Goal: Answer question/provide support

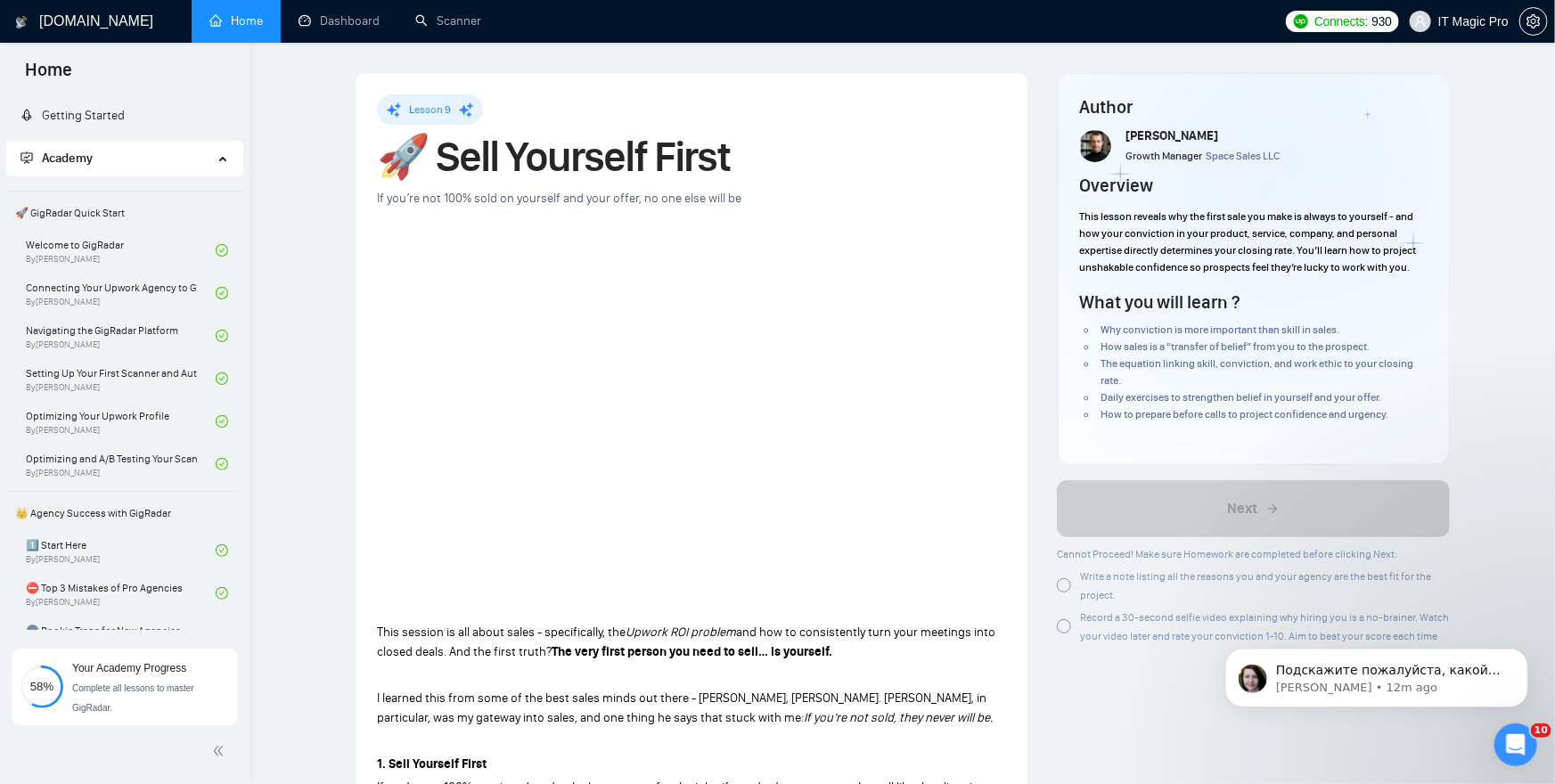
scroll to position [505, 0]
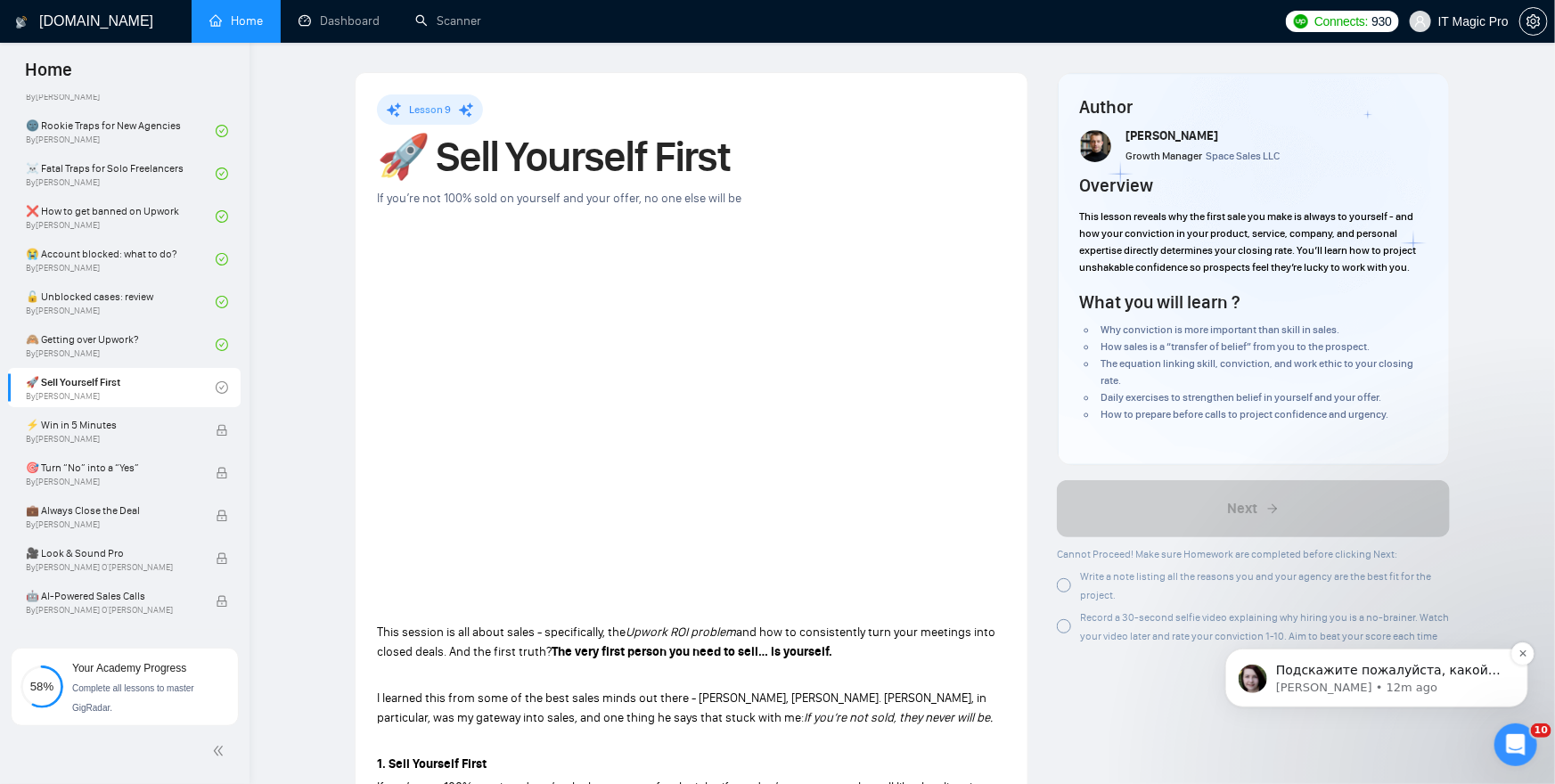
click at [1384, 668] on span "Подскажите пожалуйста, какой именно сканер не сохраняет настройки?" at bounding box center [1388, 686] width 224 height 50
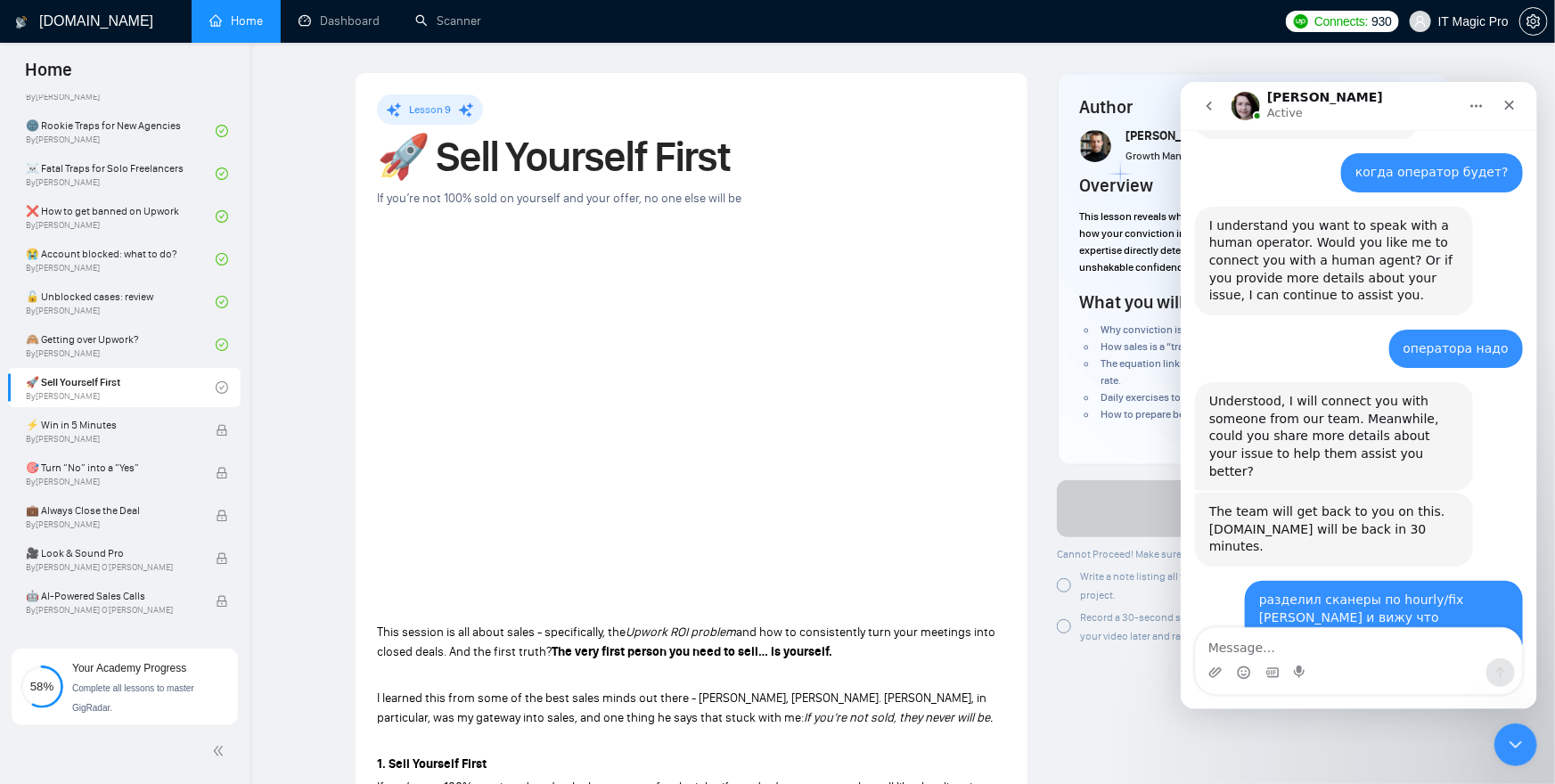
scroll to position [3620, 0]
click at [1343, 650] on textarea "Message…" at bounding box center [1358, 642] width 326 height 30
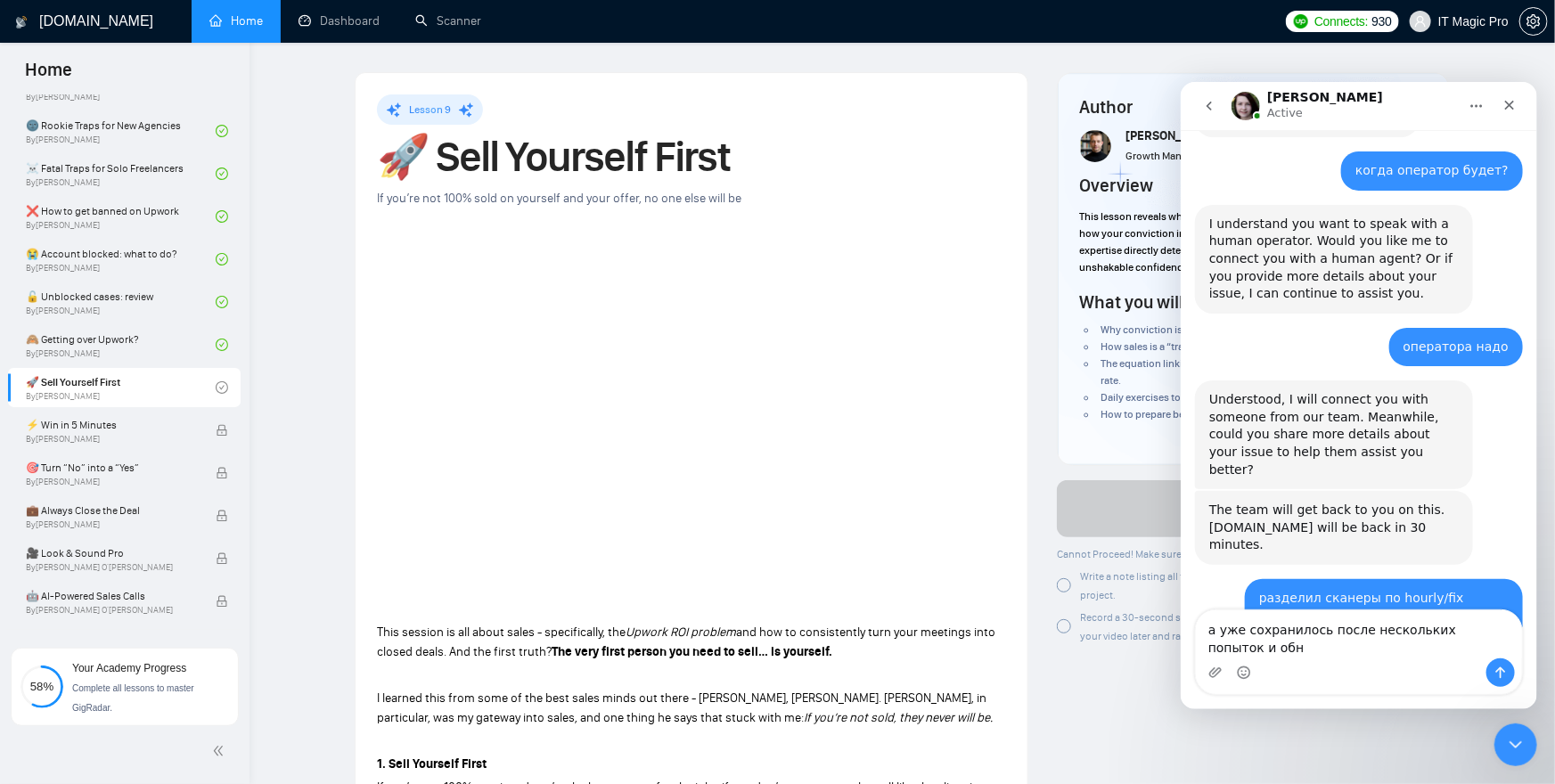
scroll to position [3638, 0]
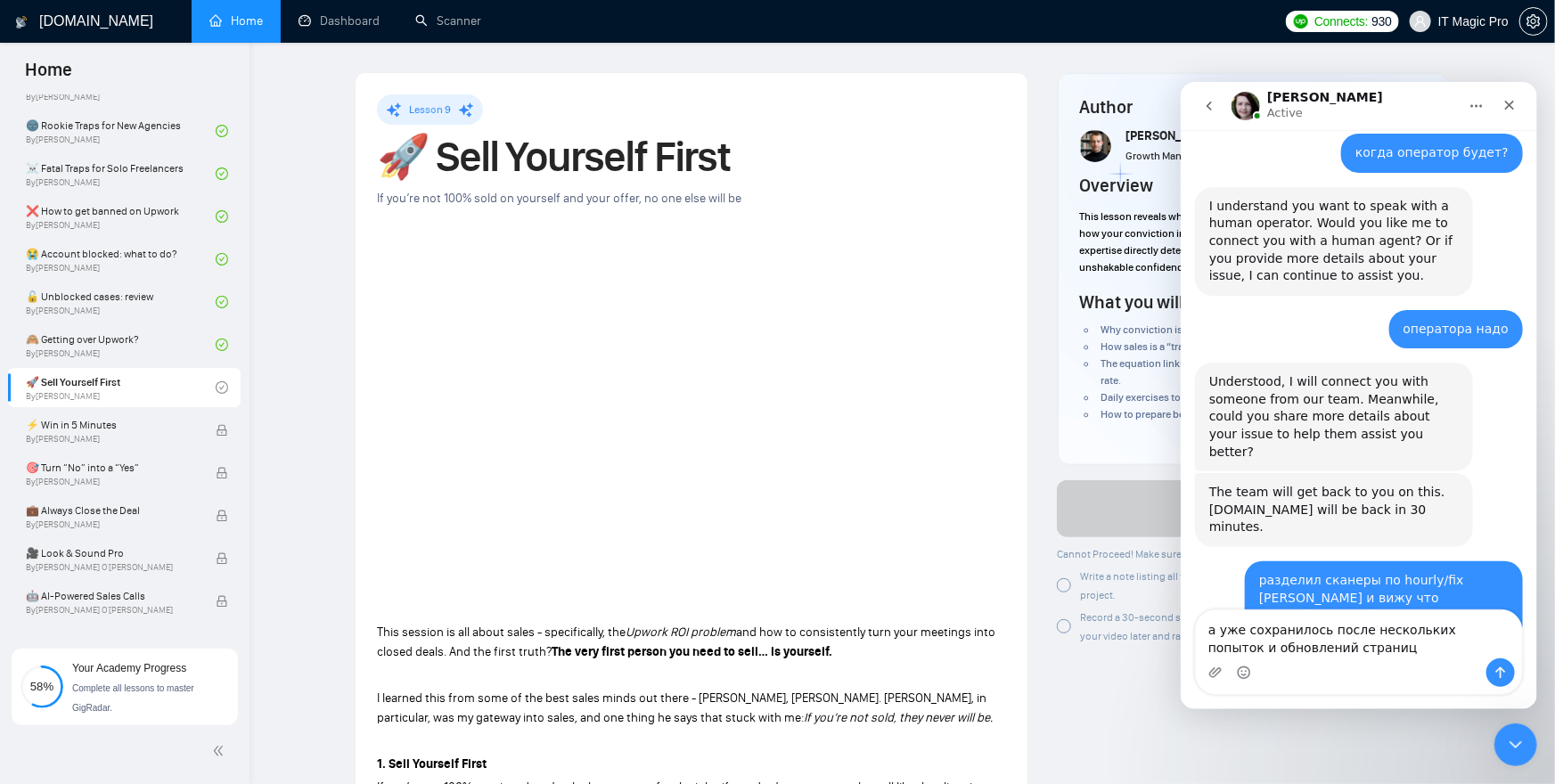
type textarea "а уже сохранилось после нескольких попыток и обновлений страницы"
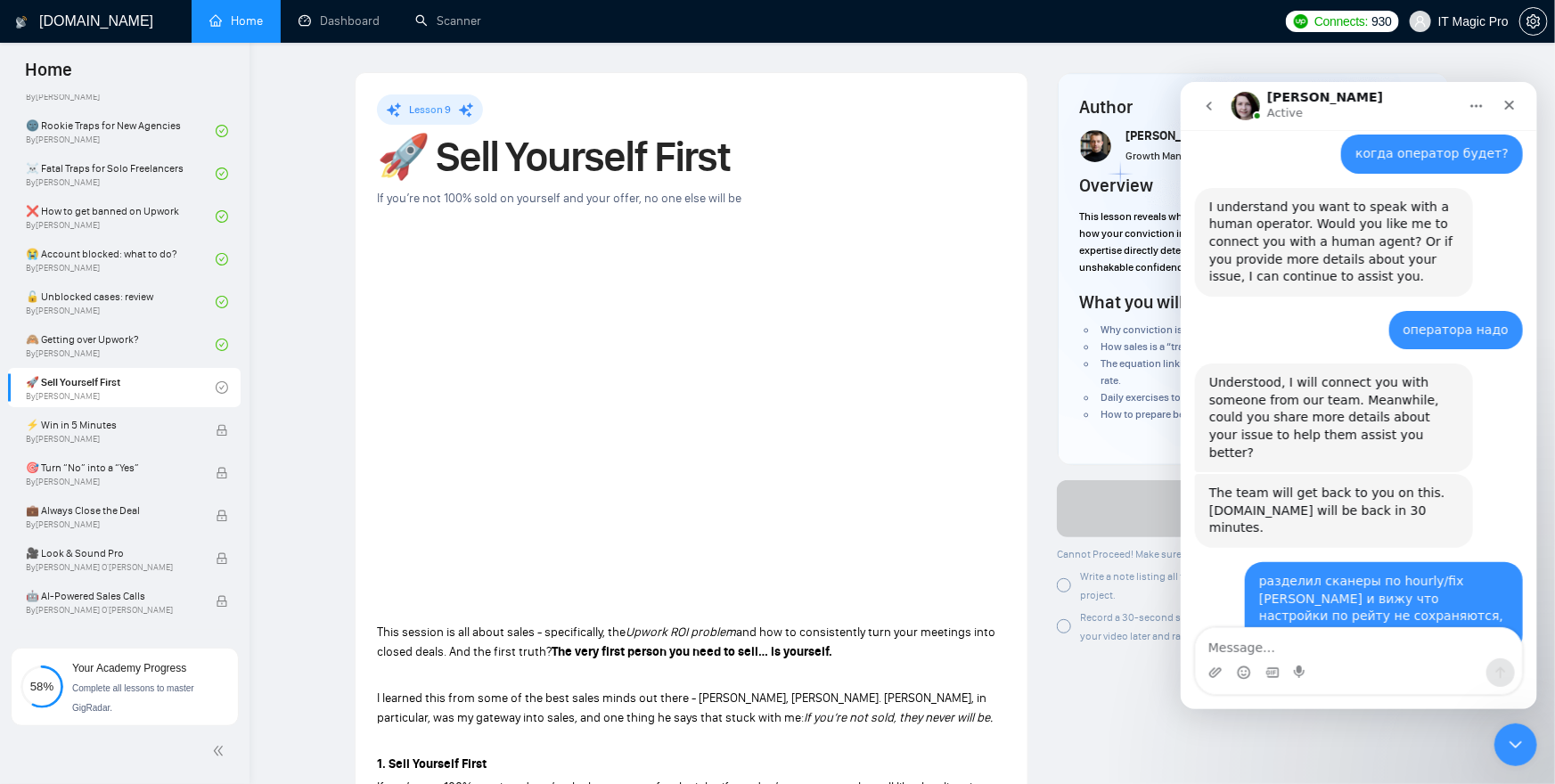
scroll to position [3661, 0]
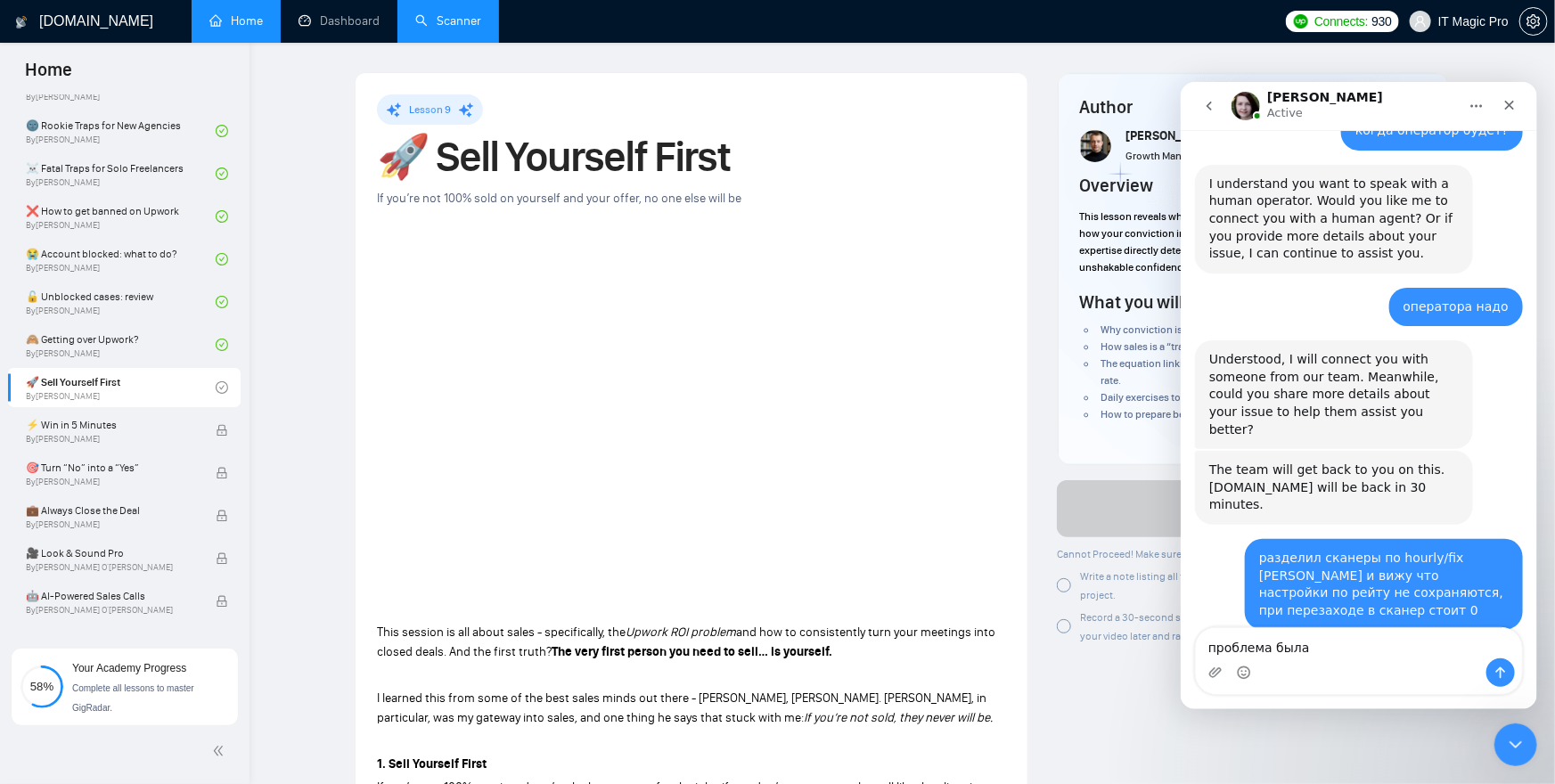
click at [436, 14] on link "Scanner" at bounding box center [448, 21] width 66 height 15
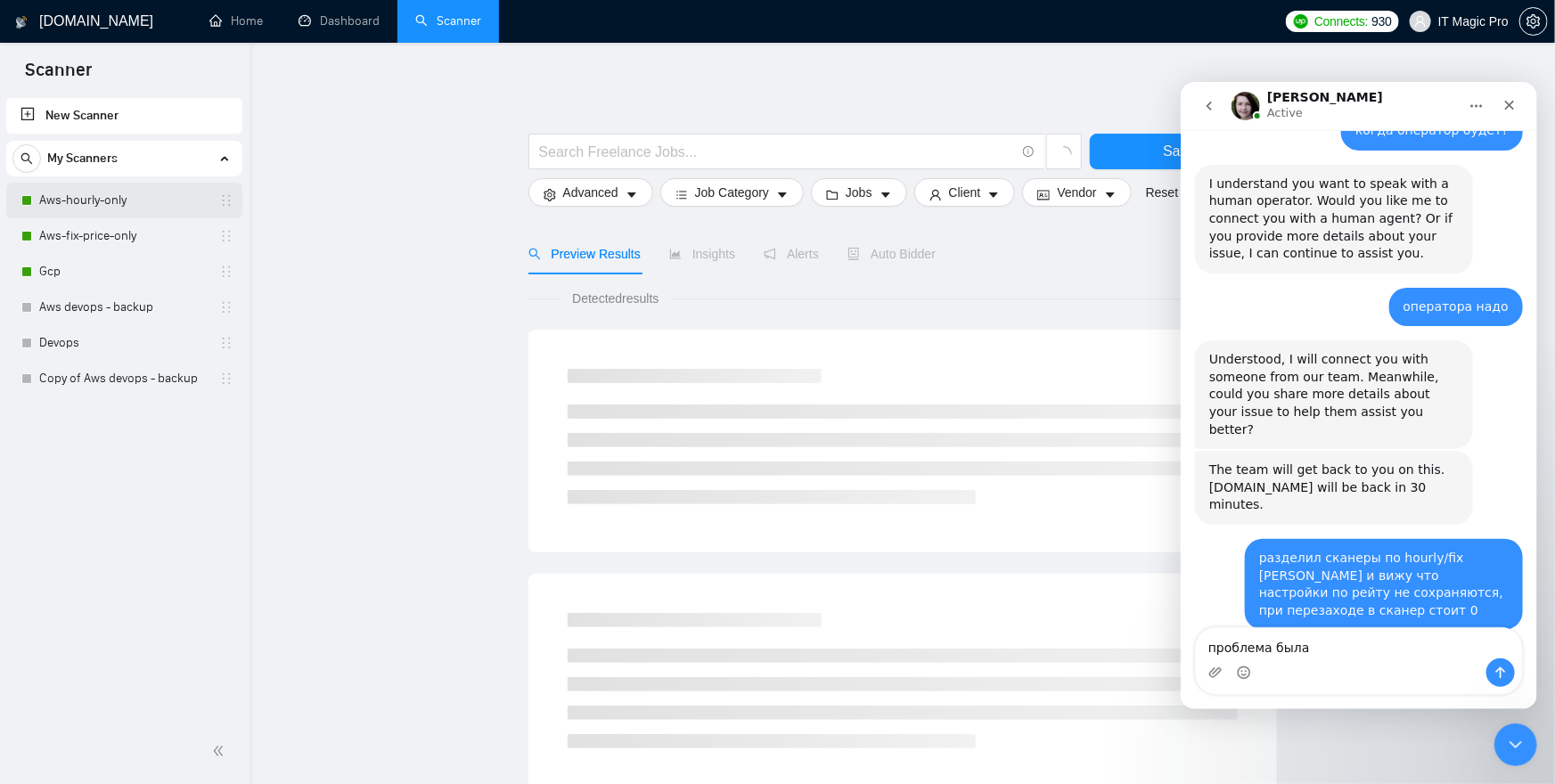
click at [136, 201] on link "Aws-hourly-only" at bounding box center [123, 201] width 169 height 35
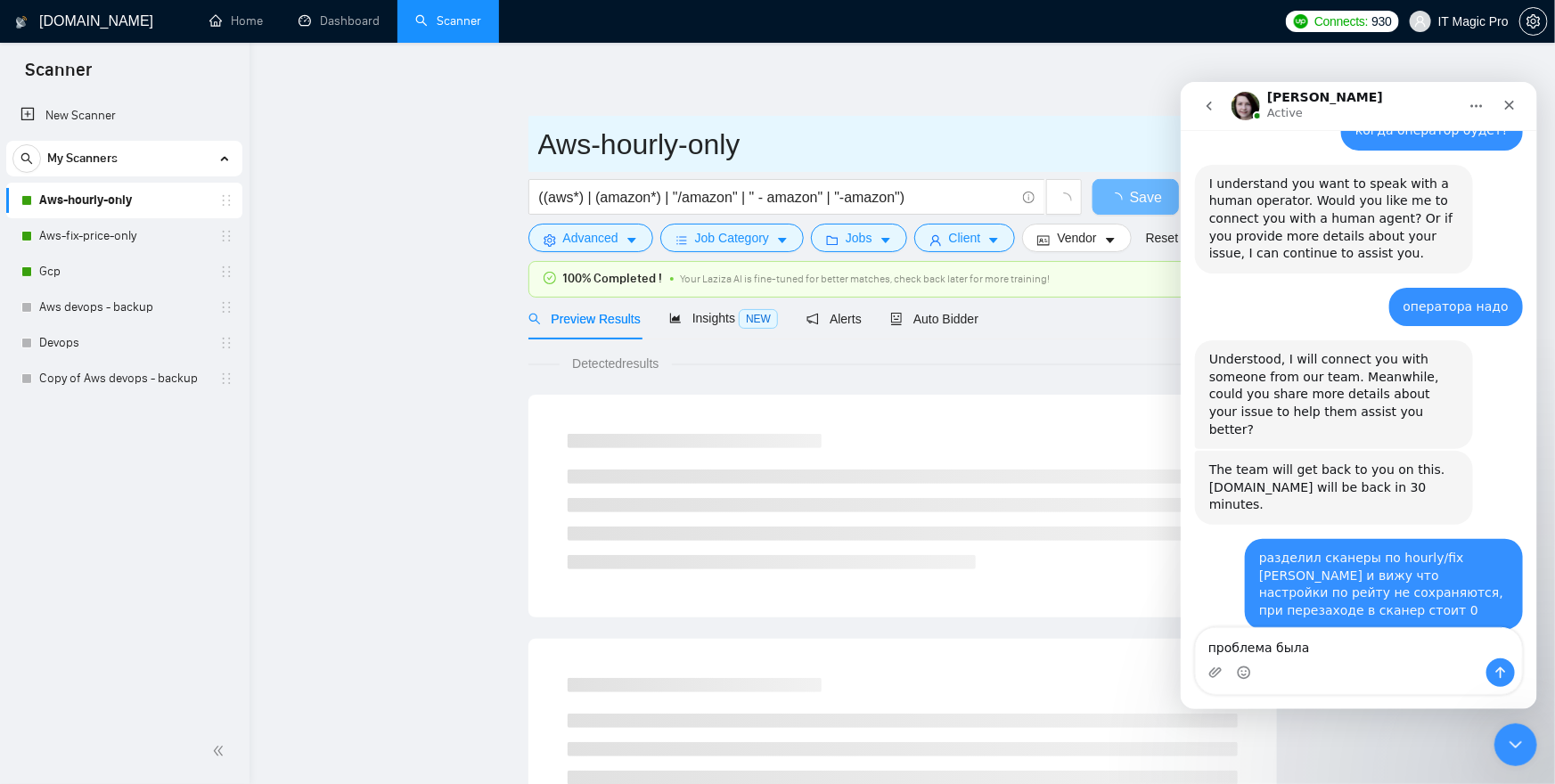
click at [658, 144] on input "Aws-hourly-only" at bounding box center [889, 145] width 702 height 45
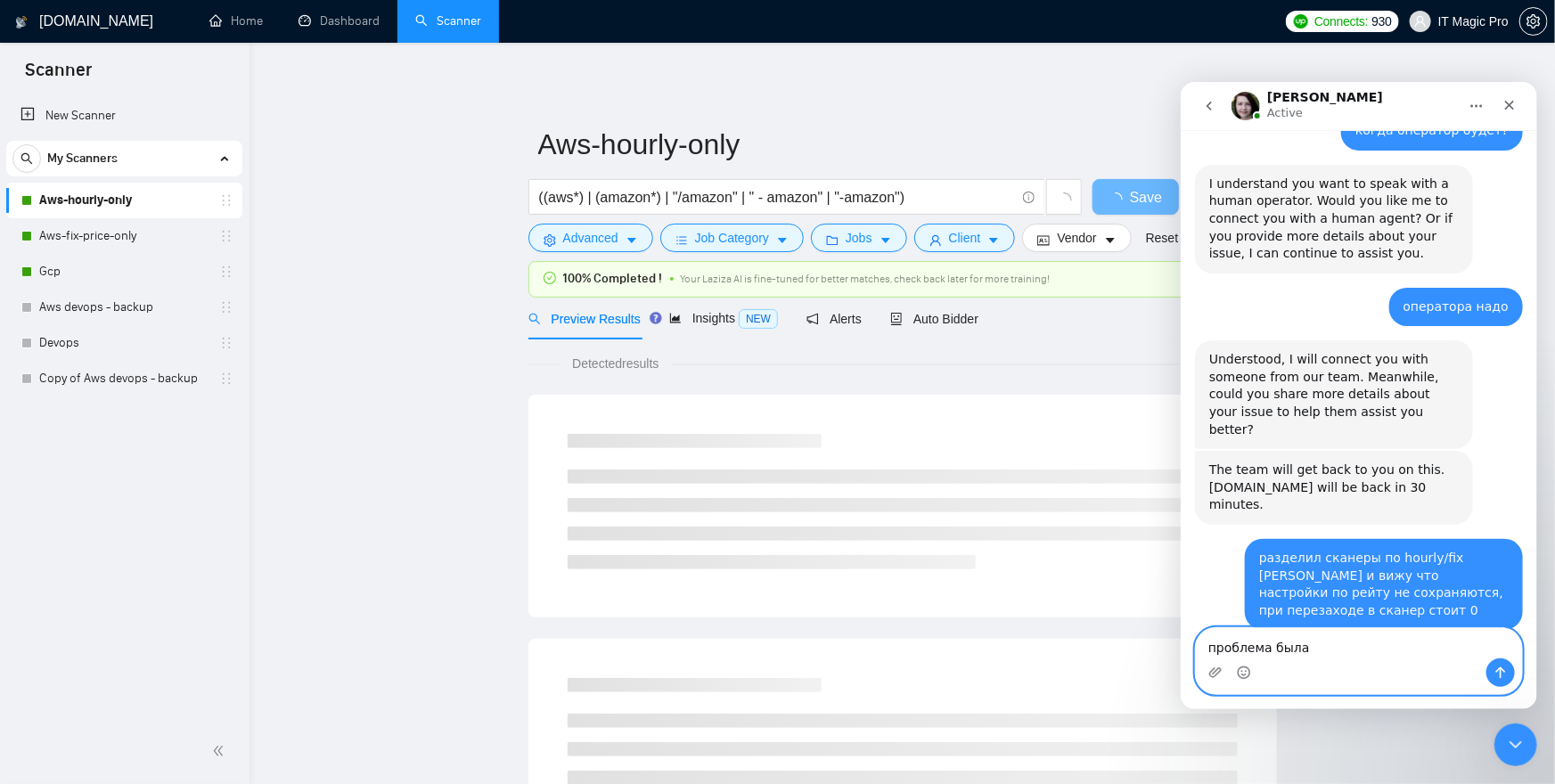
click at [1385, 641] on textarea "проблема была" at bounding box center [1358, 642] width 326 height 30
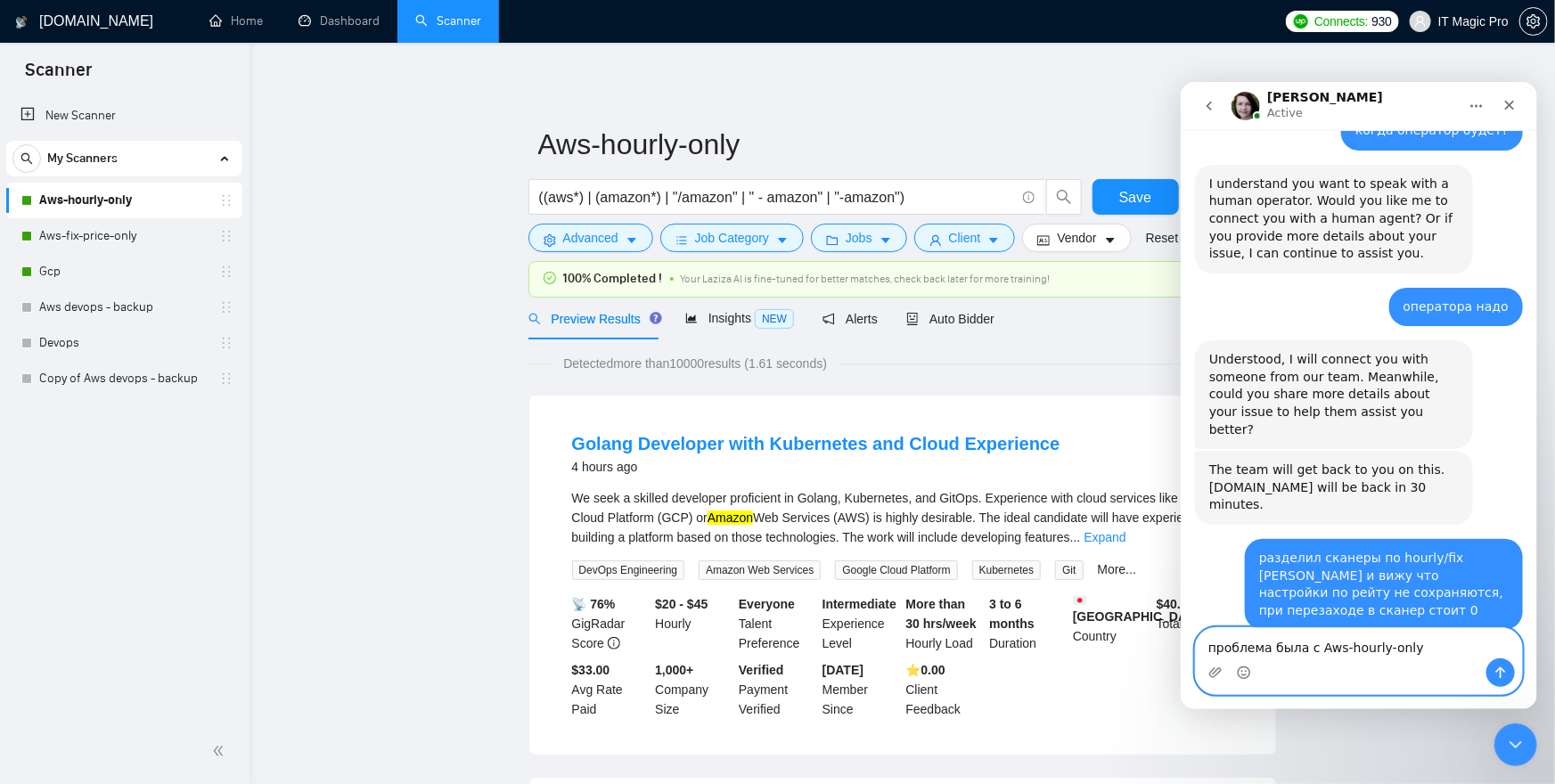
type textarea "проблема была с Aws-hourly-only"
click at [1499, 669] on icon "Send a message…" at bounding box center [1500, 672] width 10 height 12
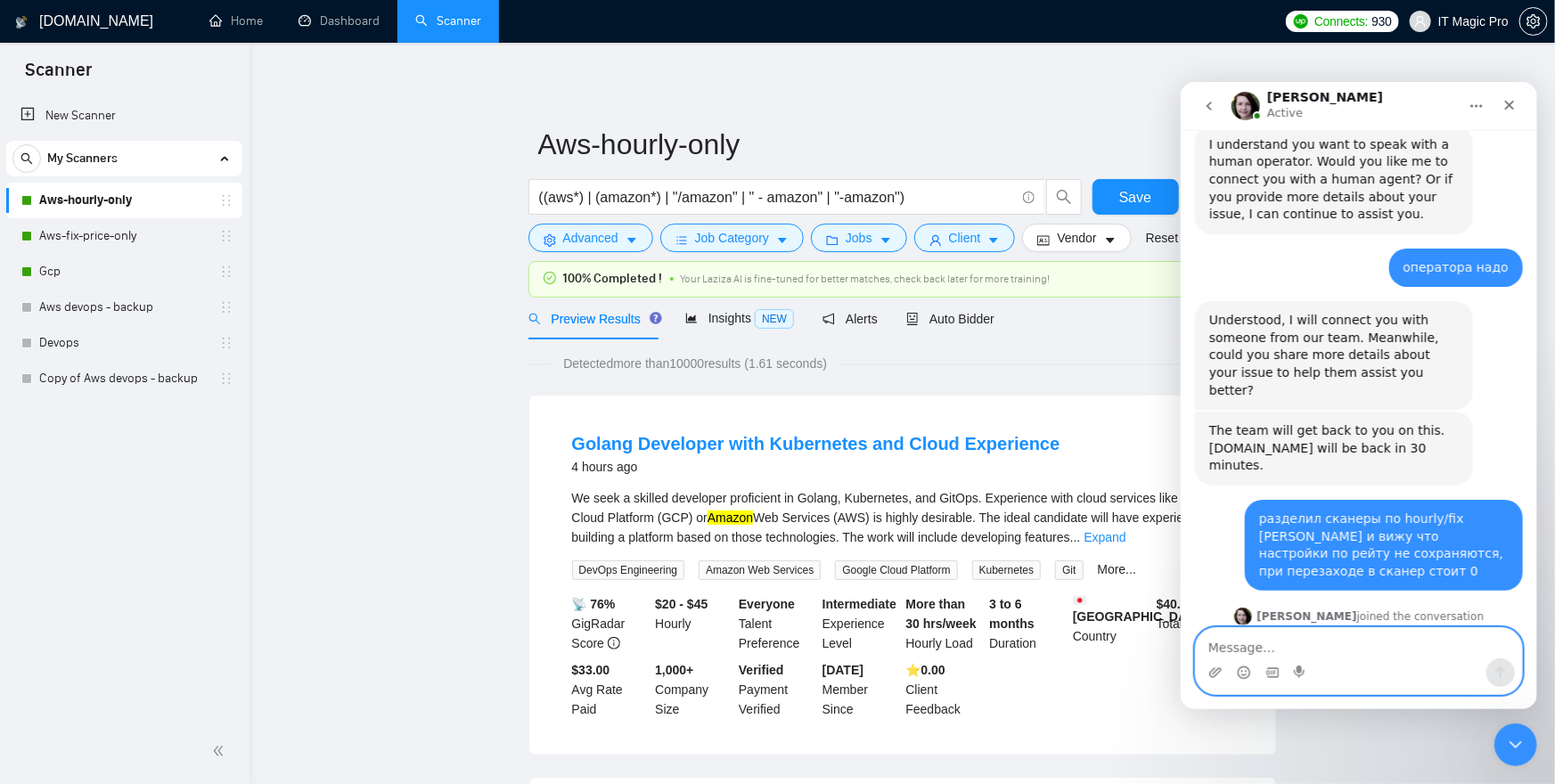
scroll to position [3702, 0]
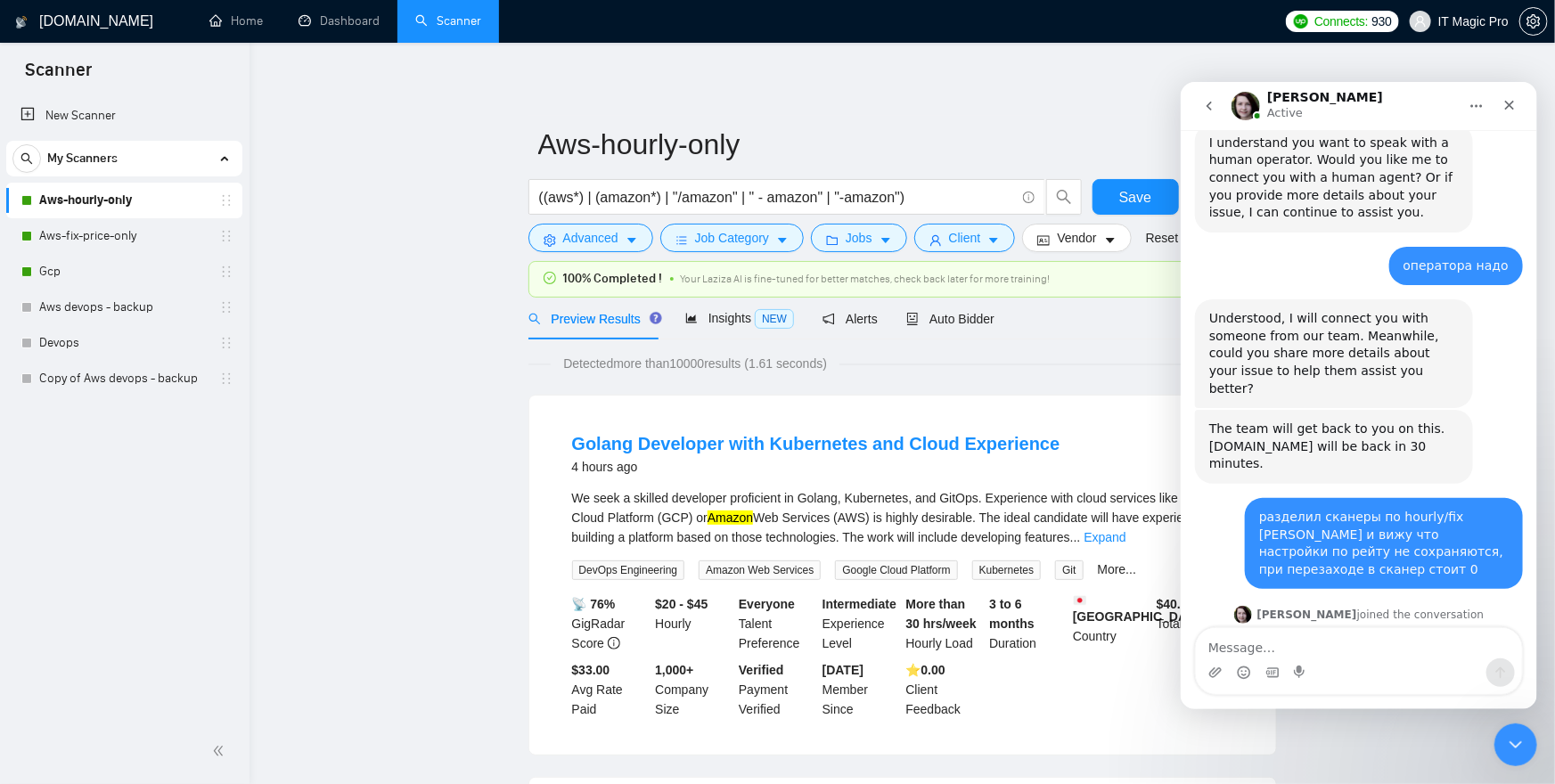
click at [985, 489] on div "We seek a skilled developer proficient in Golang, Kubernetes, and GitOps. Exper…" at bounding box center [902, 518] width 661 height 59
click at [872, 235] on span "Jobs" at bounding box center [859, 238] width 26 height 20
click at [151, 246] on link "Aws-fix-price-only" at bounding box center [123, 236] width 169 height 35
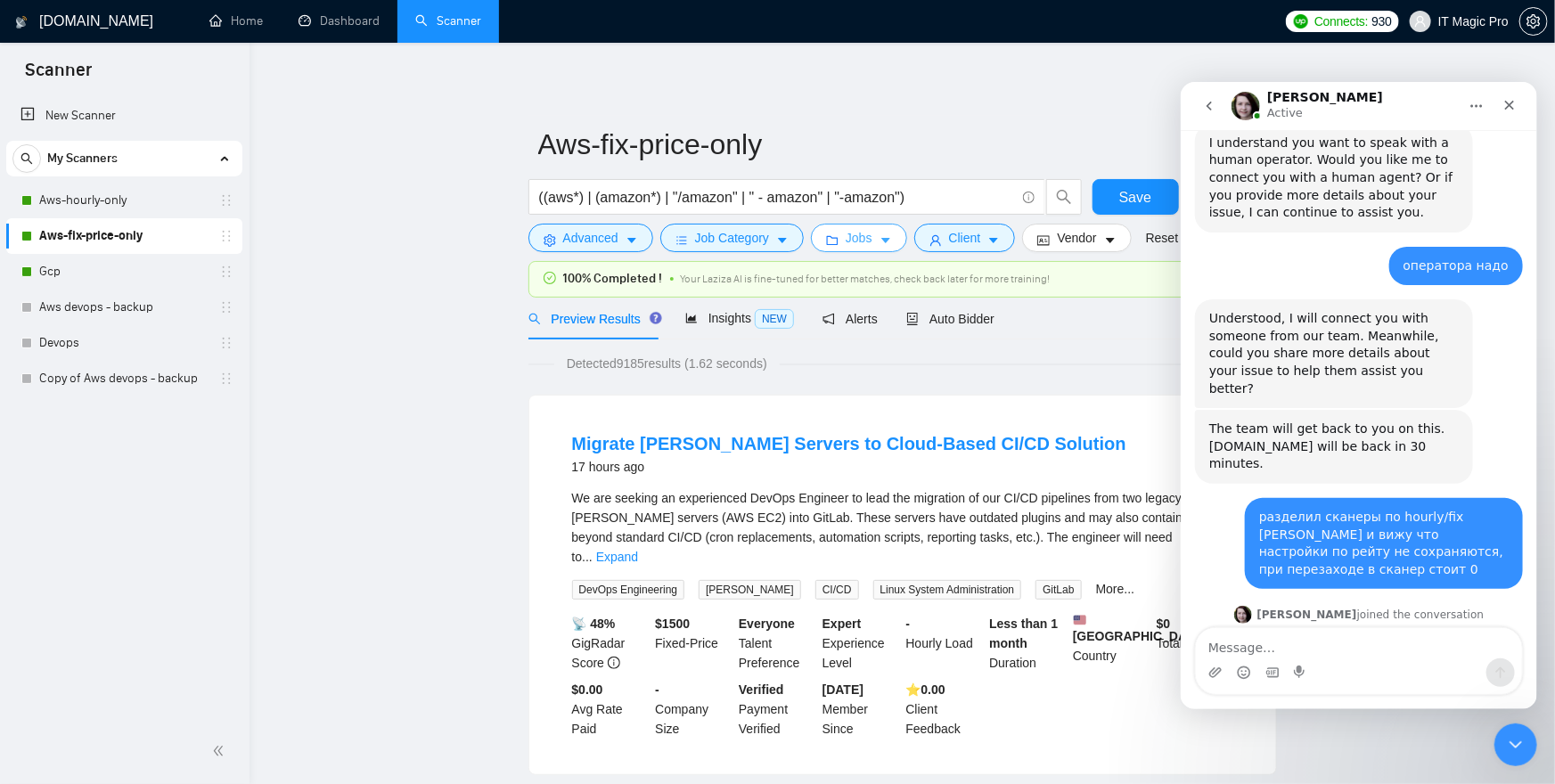
click at [889, 240] on icon "caret-down" at bounding box center [885, 241] width 9 height 5
click at [1393, 680] on div "Intercom messenger" at bounding box center [1358, 671] width 326 height 28
click at [1395, 656] on textarea "Message…" at bounding box center [1358, 642] width 326 height 30
click at [128, 268] on link "Gcp" at bounding box center [123, 271] width 169 height 35
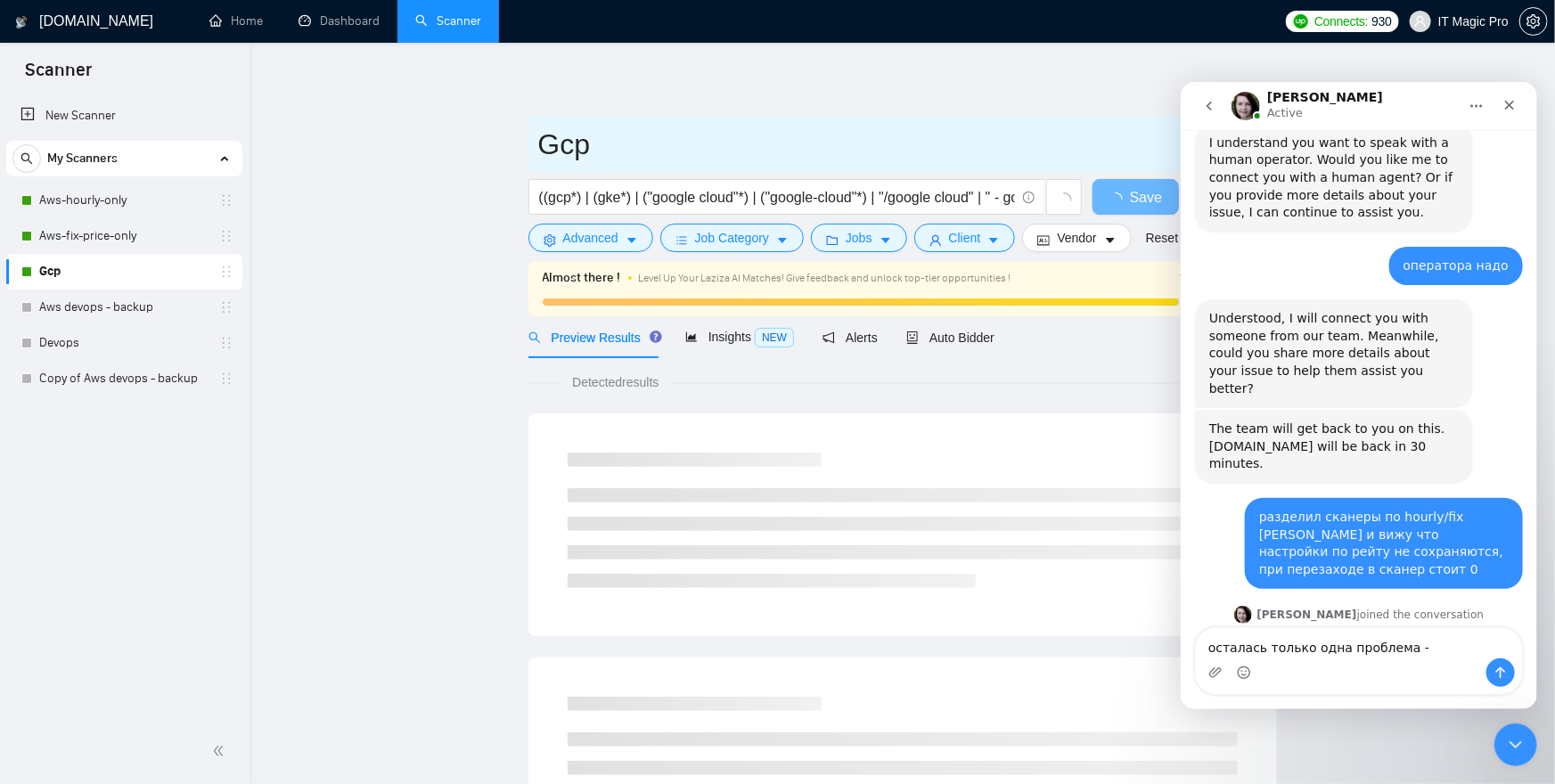
click at [593, 158] on input "Gcp" at bounding box center [889, 145] width 702 height 45
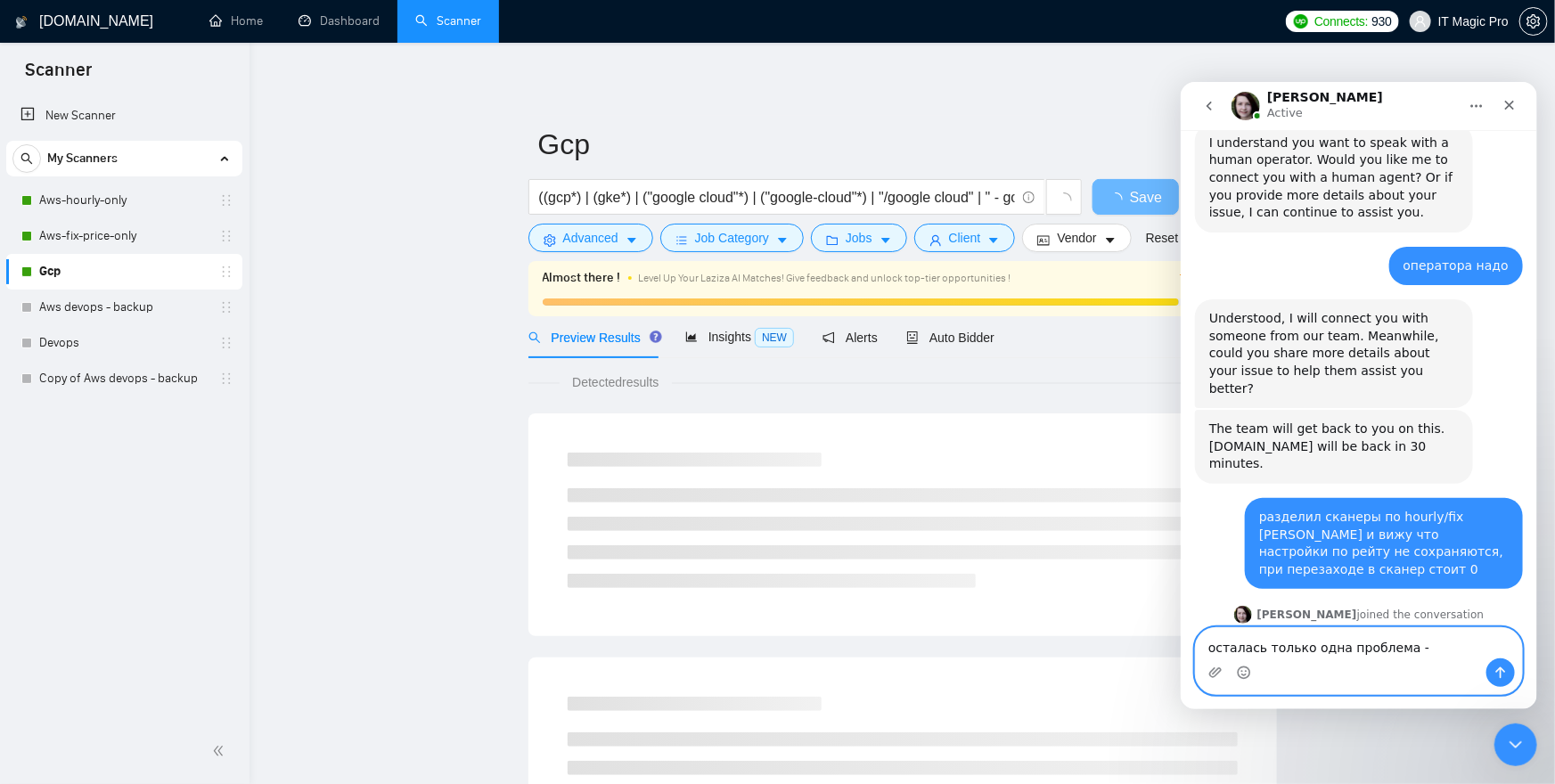
click at [1470, 657] on textarea "осталась только одна проблема -" at bounding box center [1358, 642] width 326 height 30
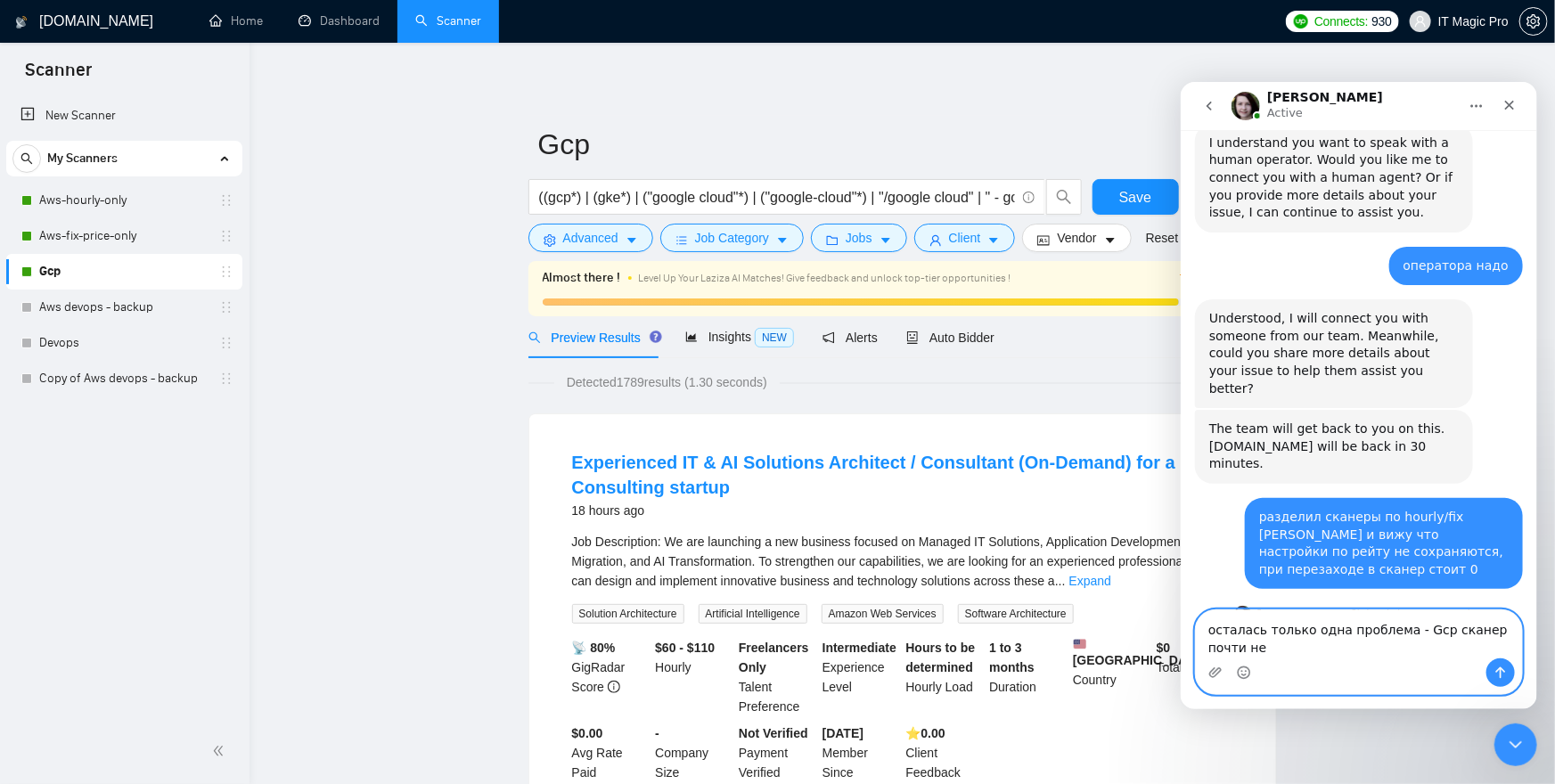
scroll to position [3719, 0]
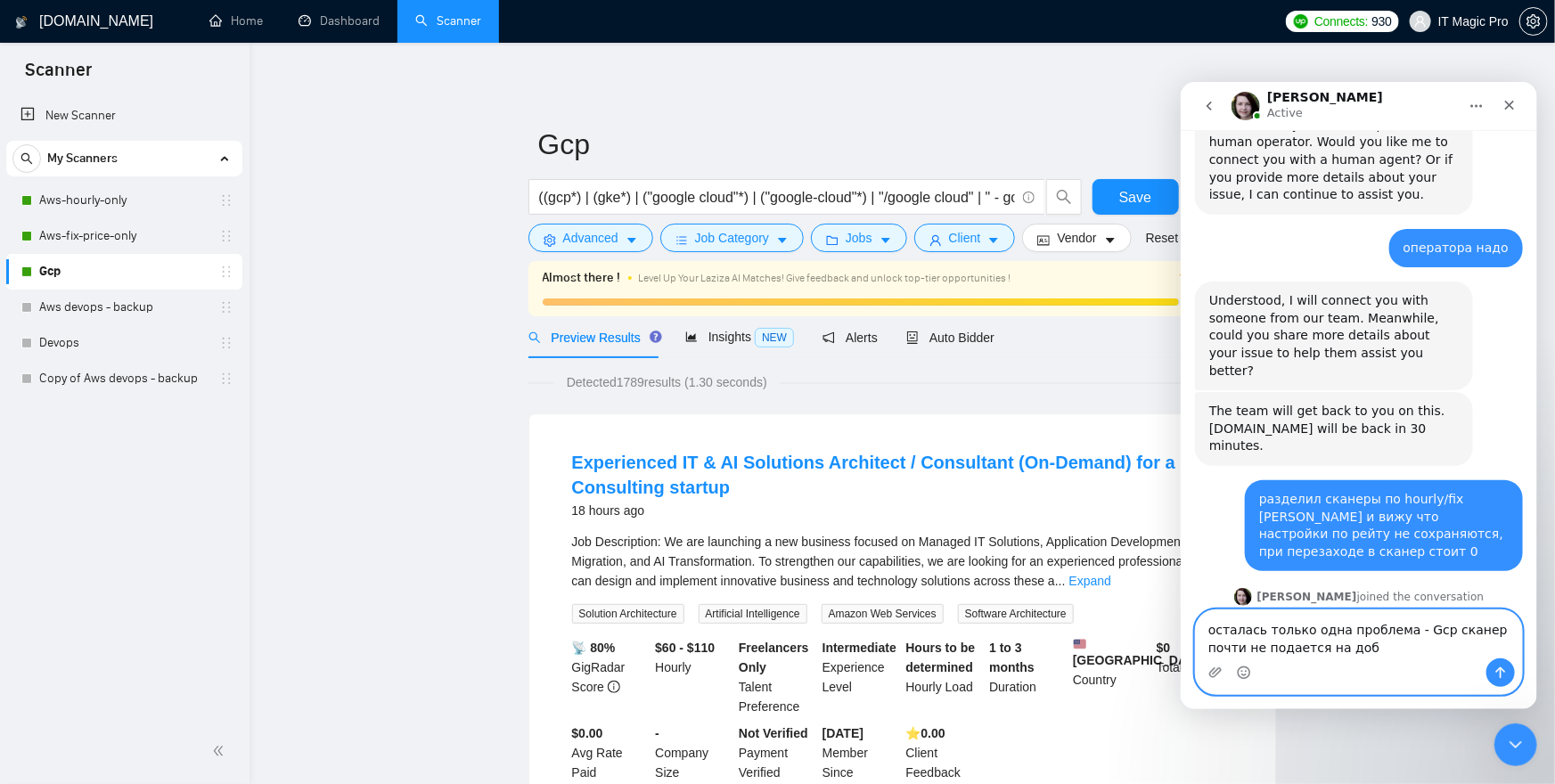
type textarea "осталась только одна проблема - Gcp сканер почти не подается на добы"
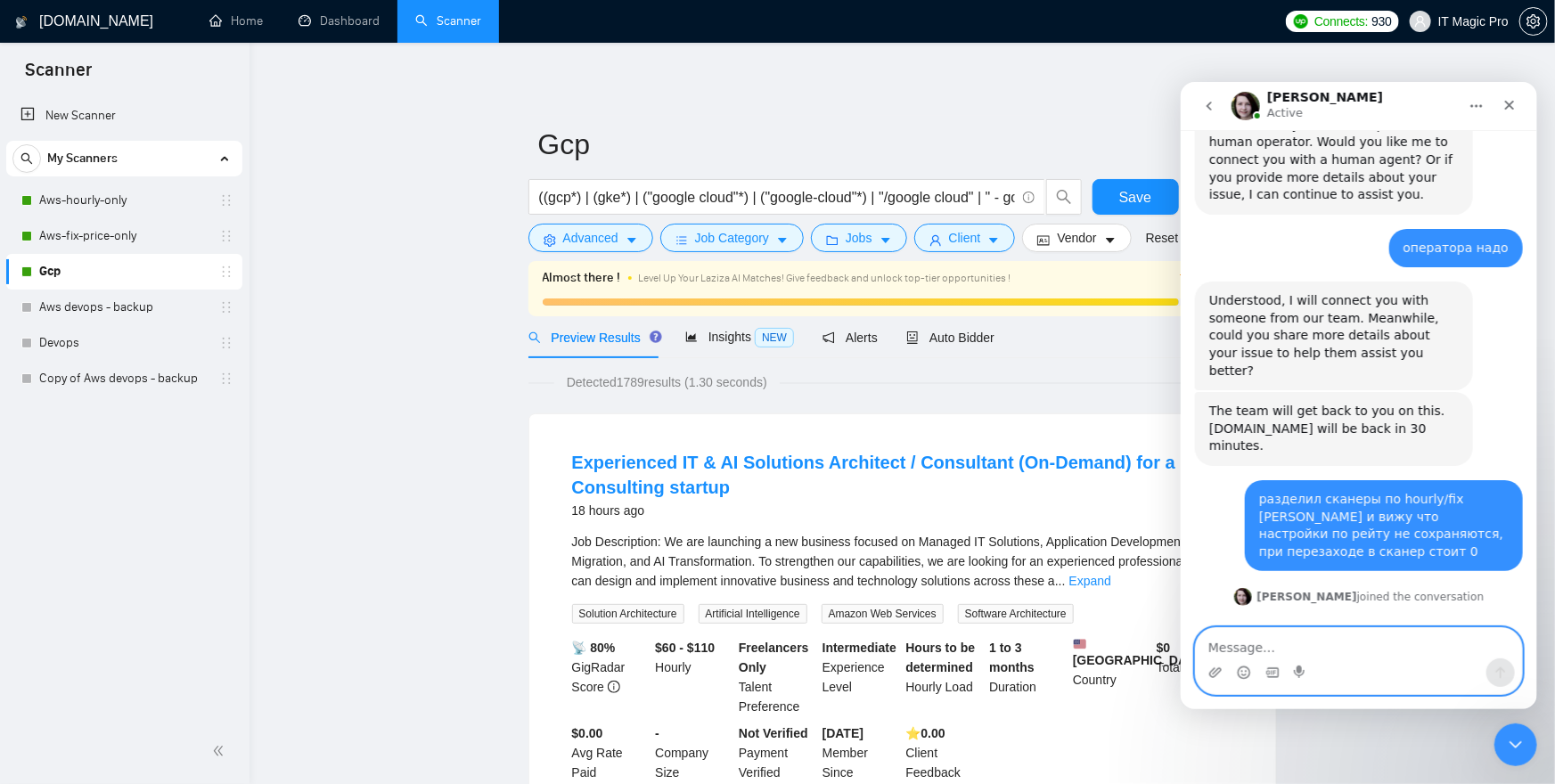
scroll to position [3759, 0]
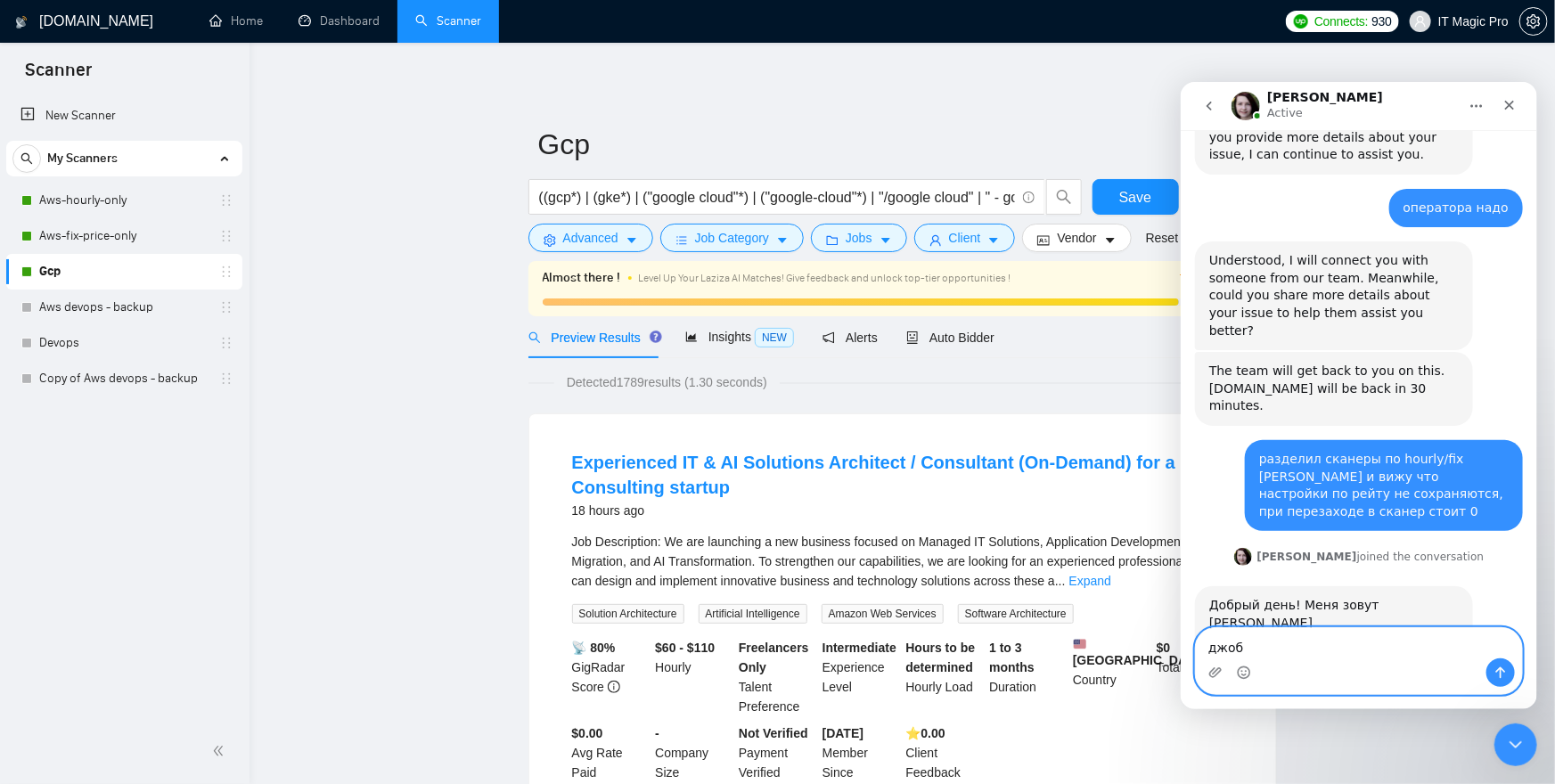
type textarea "джобы"
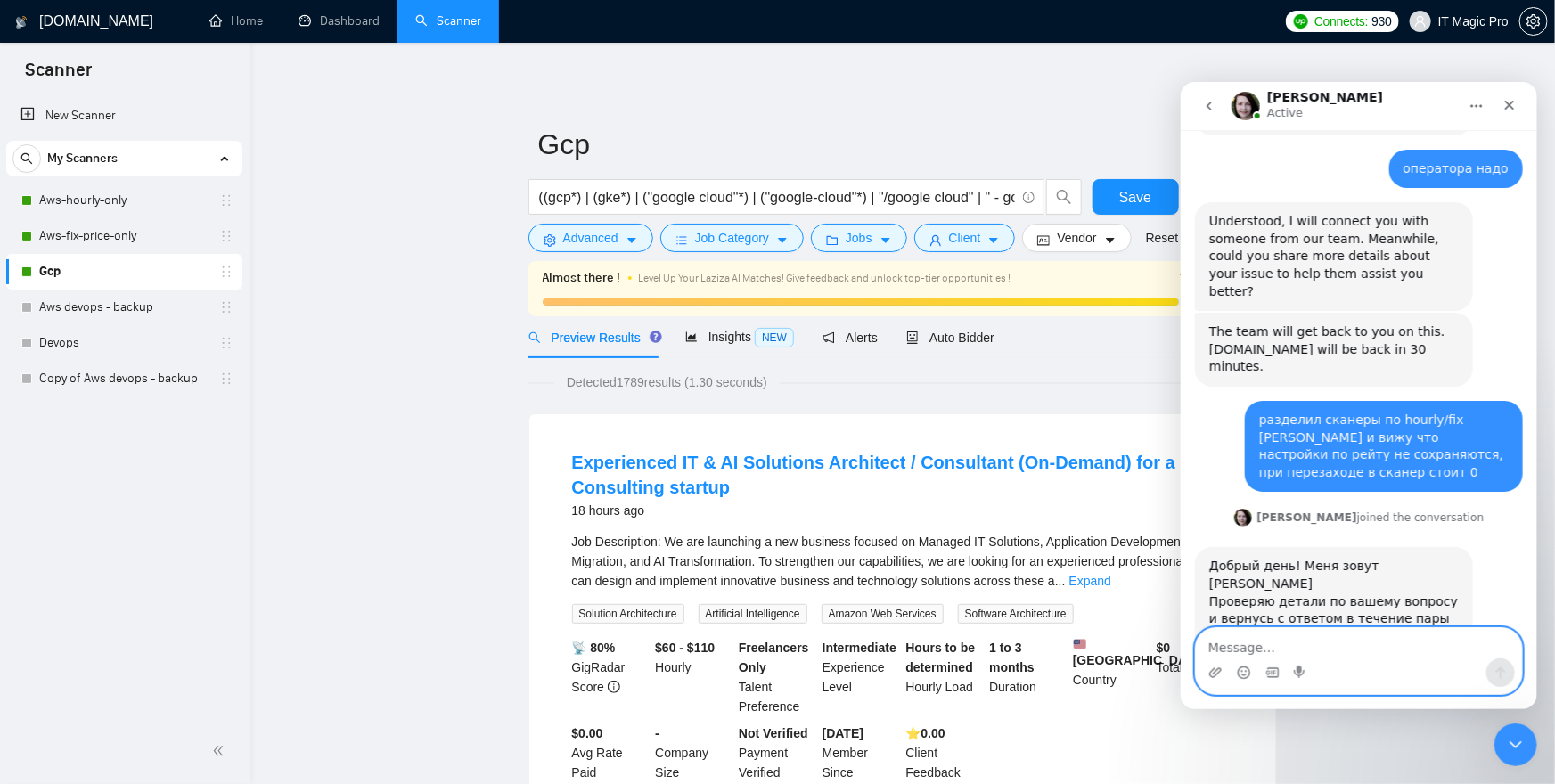
scroll to position [3800, 0]
type textarea "[PERSON_NAME]"
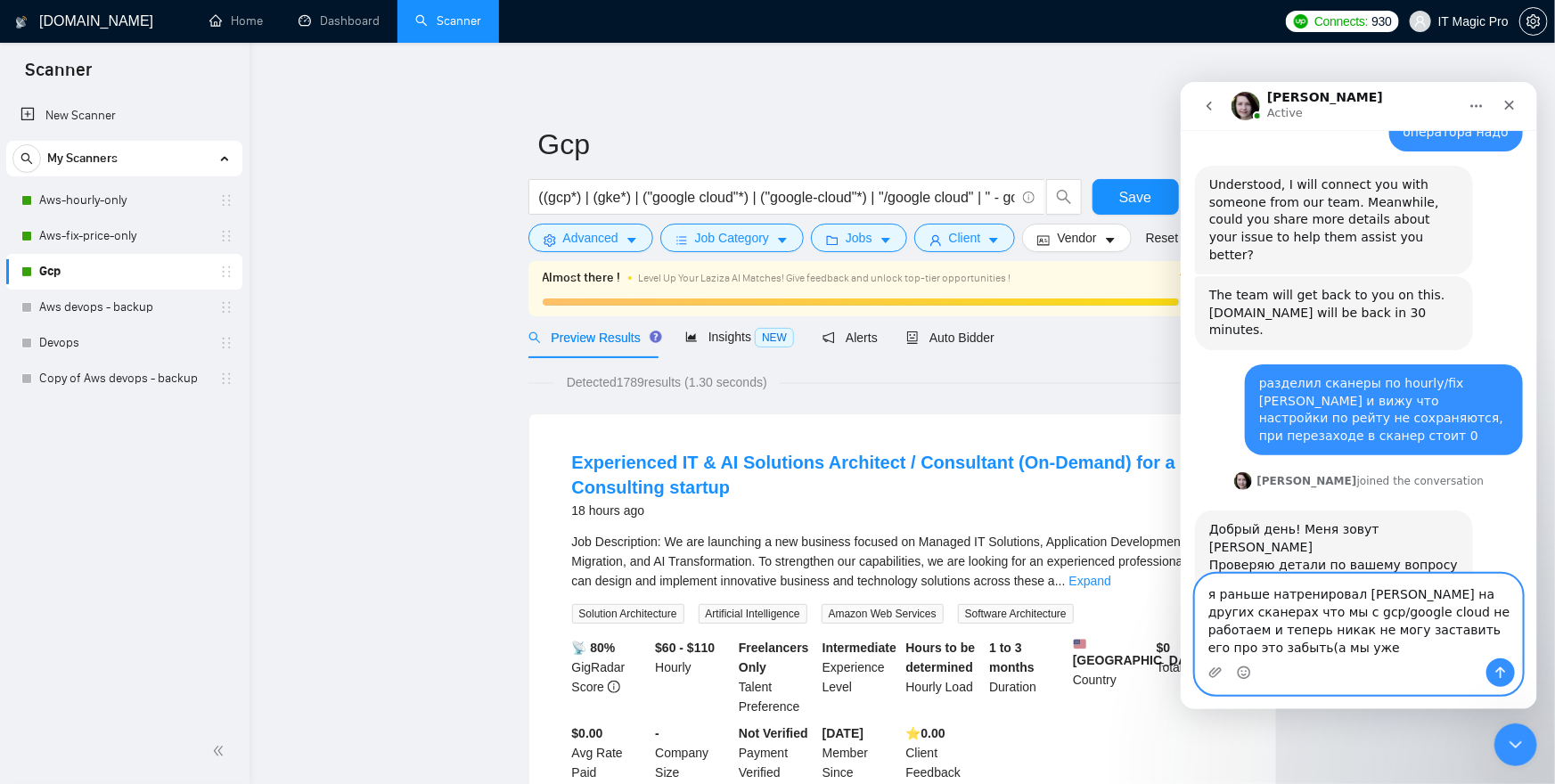
scroll to position [3853, 0]
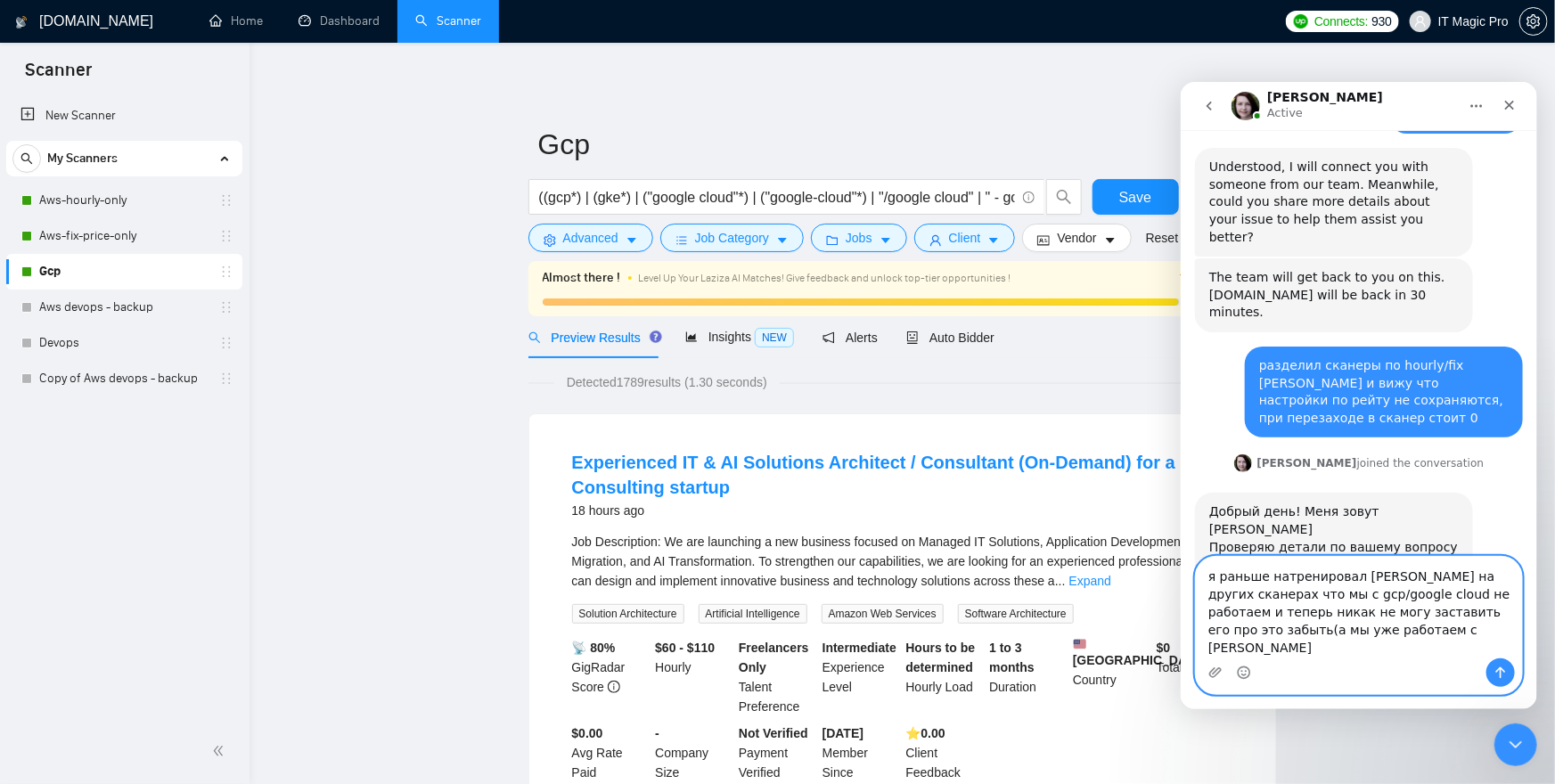
type textarea "я раньше натренировал [PERSON_NAME] на других сканерах что мы с gcp/google clou…"
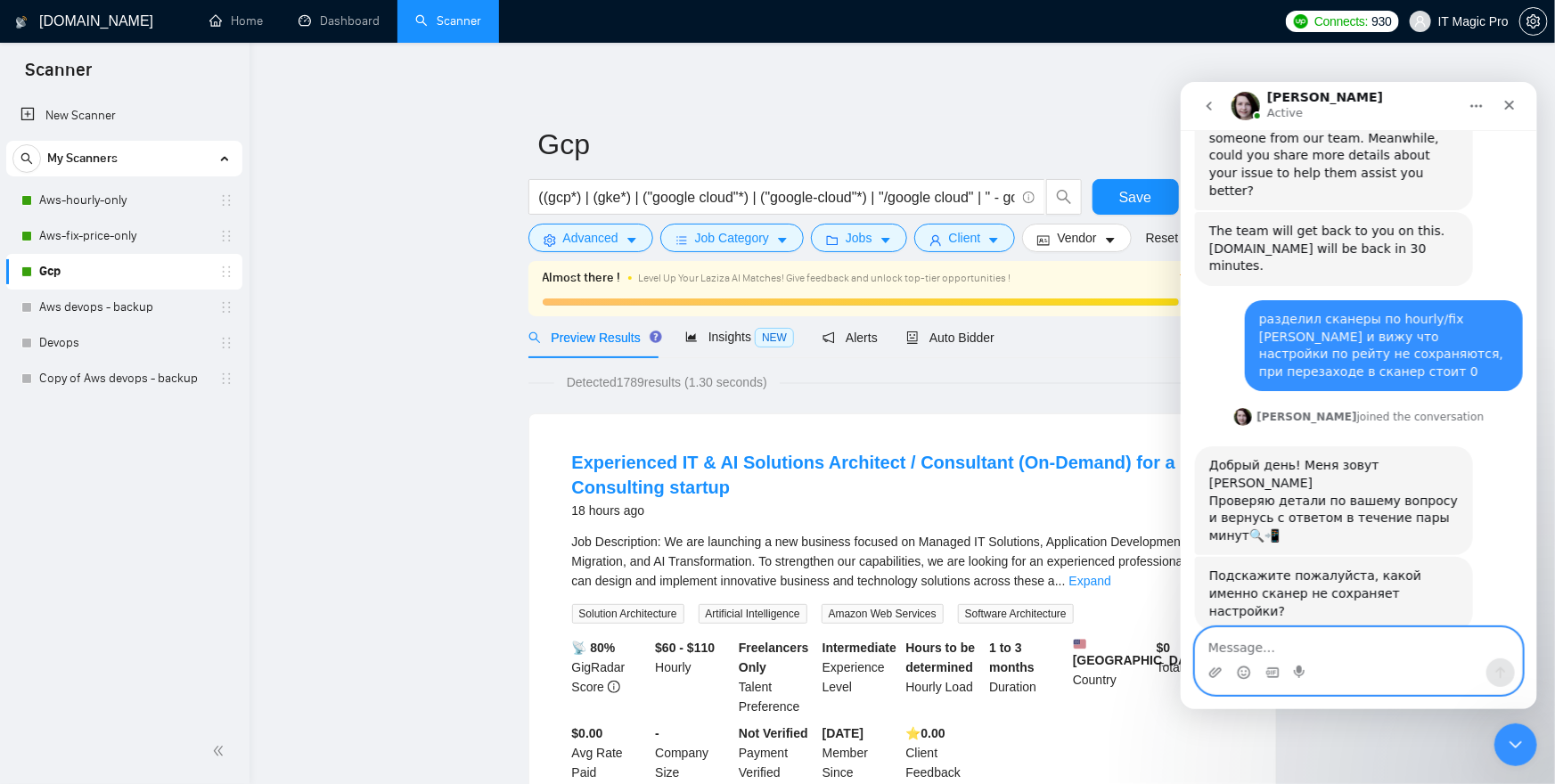
scroll to position [3910, 0]
